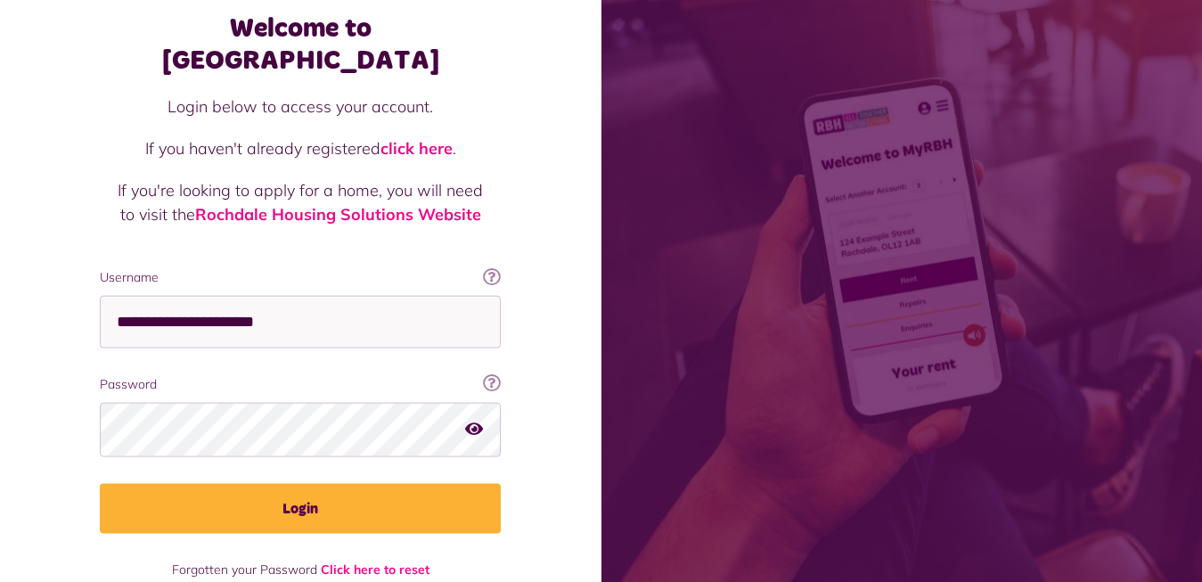
scroll to position [107, 0]
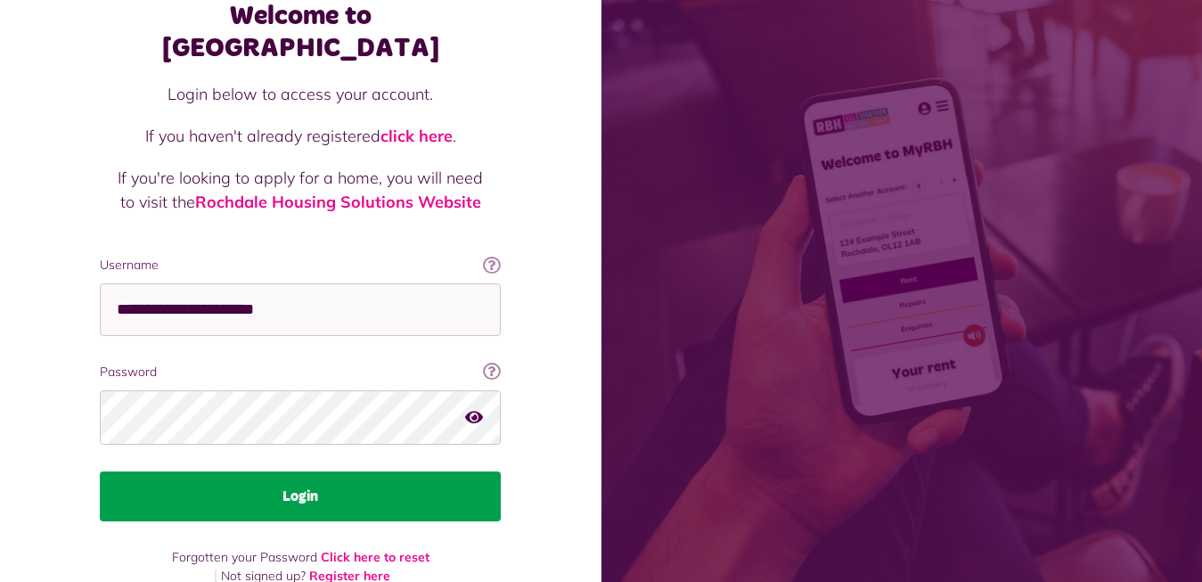
click at [311, 471] on button "Login" at bounding box center [300, 496] width 401 height 50
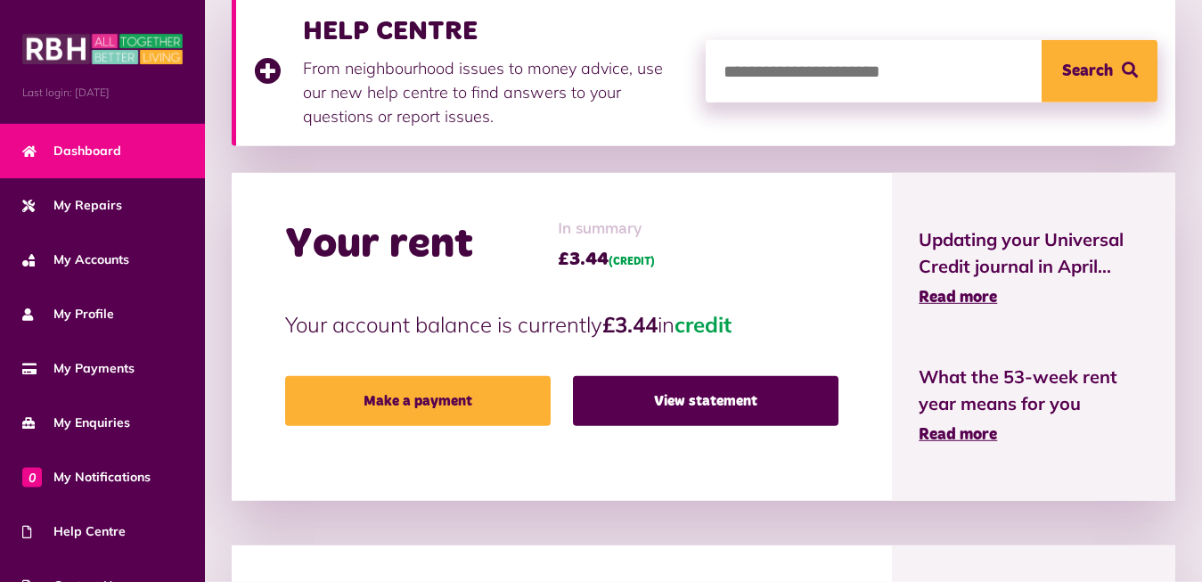
scroll to position [363, 0]
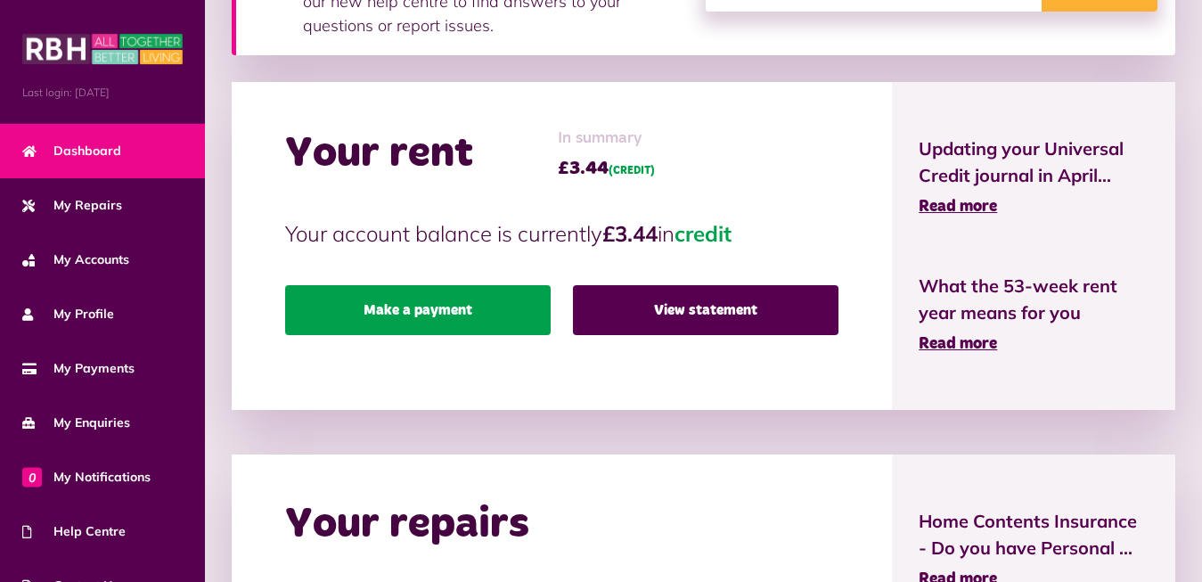
click at [433, 318] on link "Make a payment" at bounding box center [417, 310] width 265 height 50
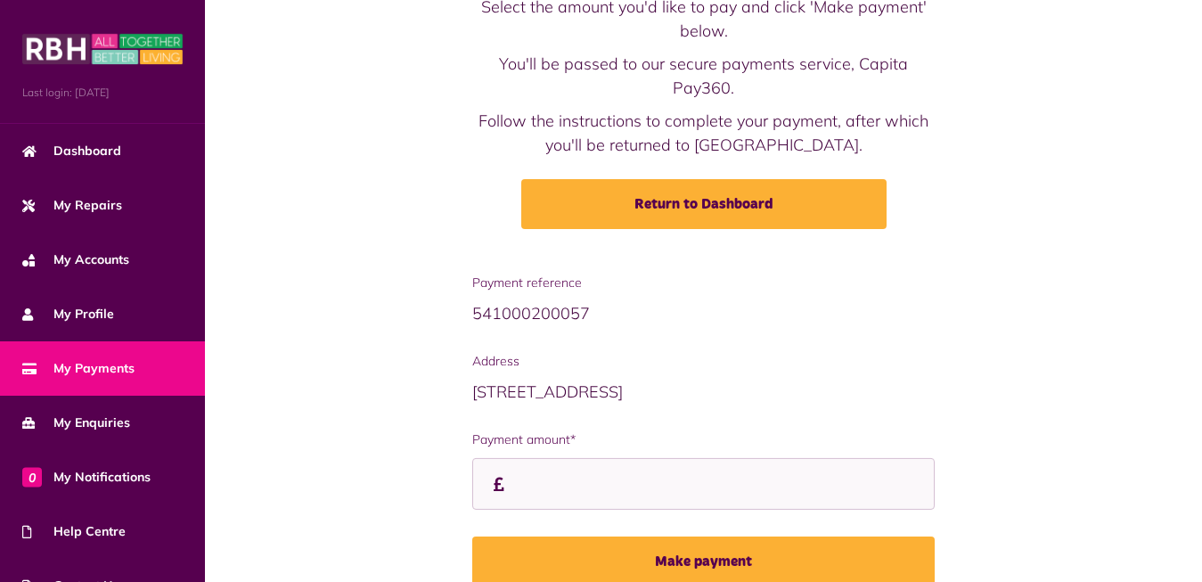
scroll to position [202, 0]
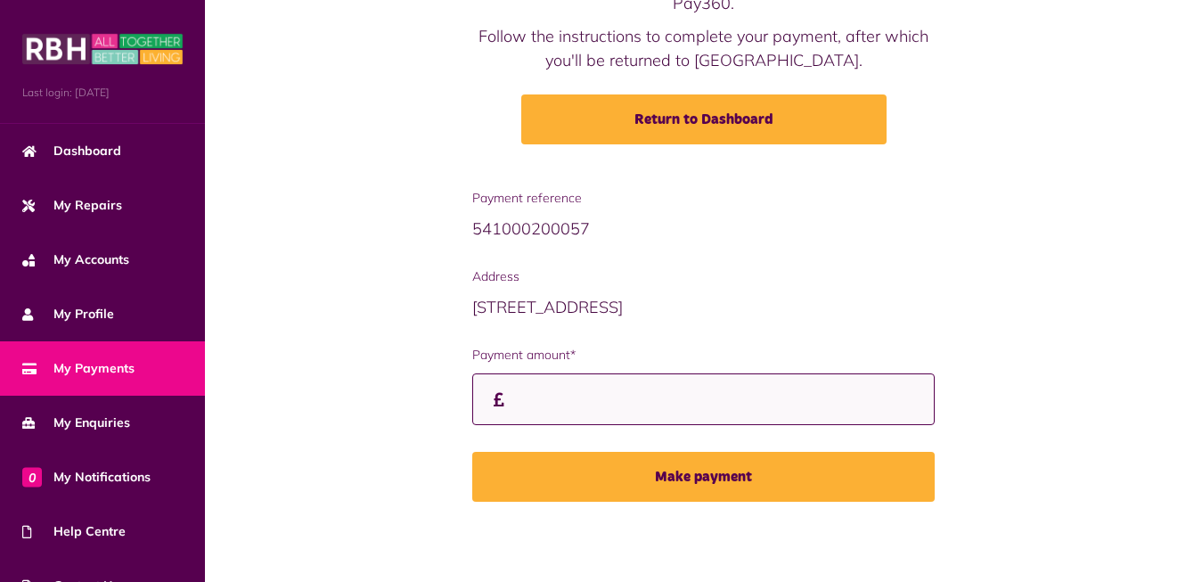
click at [523, 399] on input "Payment amount*" at bounding box center [703, 399] width 463 height 53
type input "******"
click at [472, 452] on button "Make payment" at bounding box center [703, 477] width 463 height 50
